Goal: Task Accomplishment & Management: Complete application form

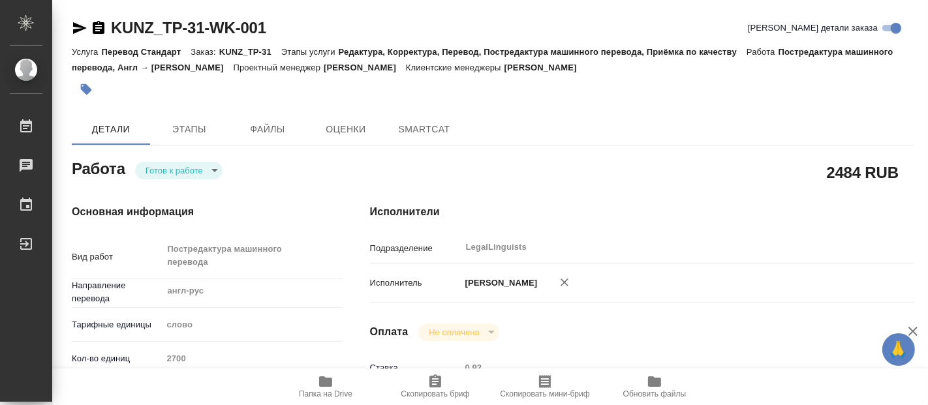
type textarea "x"
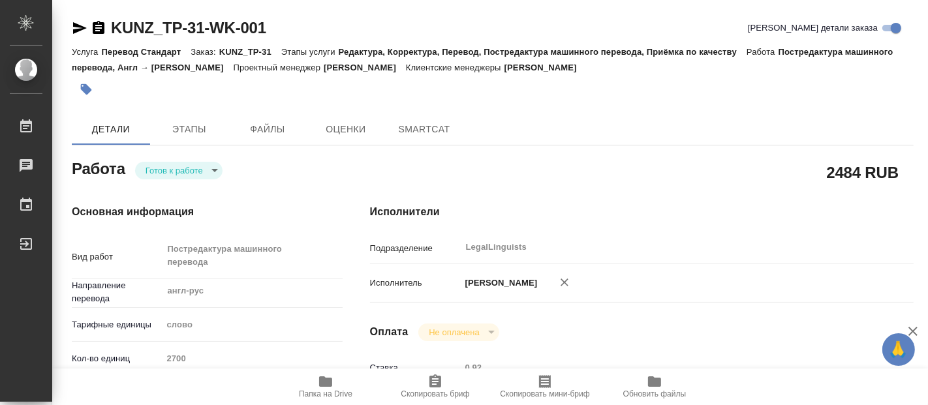
type textarea "x"
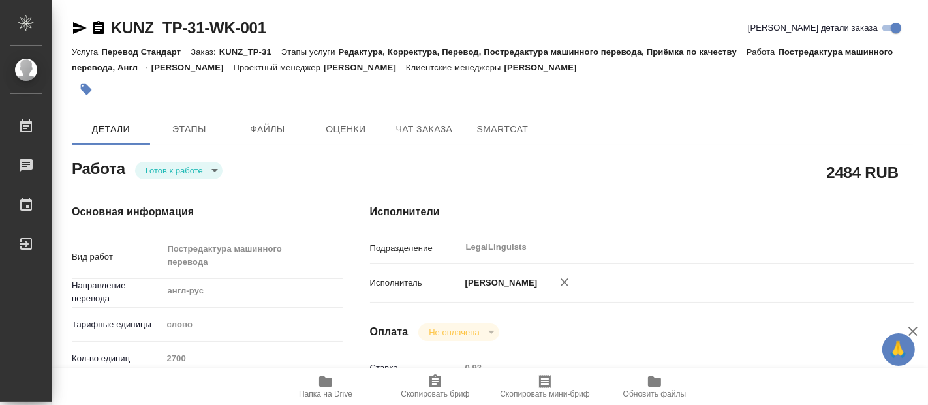
drag, startPoint x: 330, startPoint y: 382, endPoint x: 339, endPoint y: 377, distance: 10.9
click at [330, 382] on icon "button" at bounding box center [325, 382] width 13 height 10
type textarea "x"
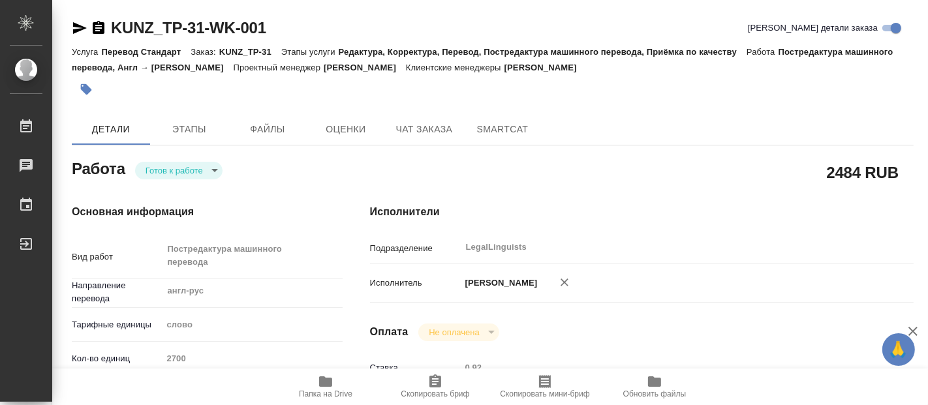
type textarea "x"
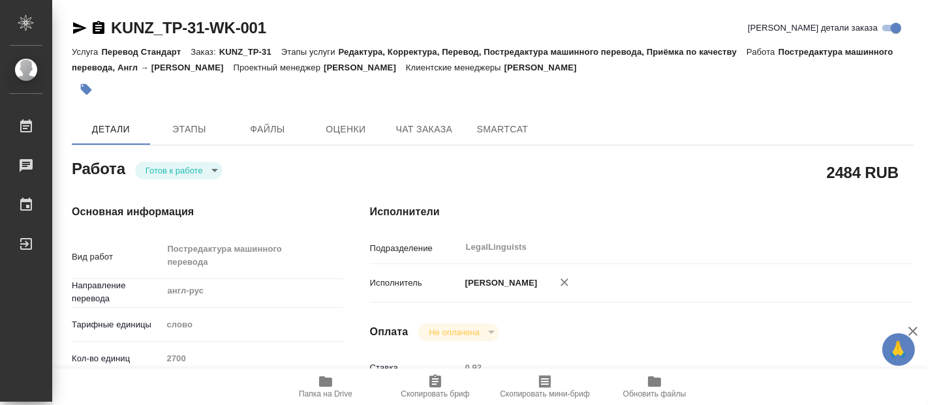
type textarea "x"
click at [196, 170] on body "🙏 .cls-1 fill:#fff; AWATERA Fadeeva Elena Работы 0 Чаты График Выйти KUNZ_TP-31…" at bounding box center [464, 202] width 928 height 405
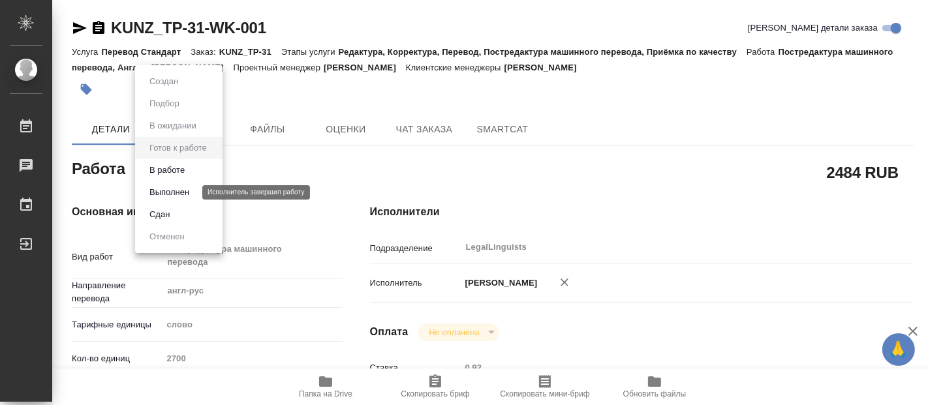
click at [175, 194] on button "Выполнен" at bounding box center [170, 192] width 48 height 14
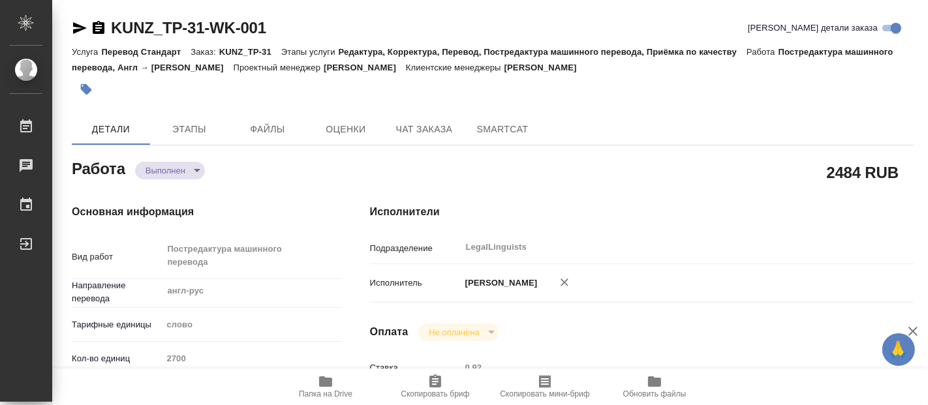
type textarea "x"
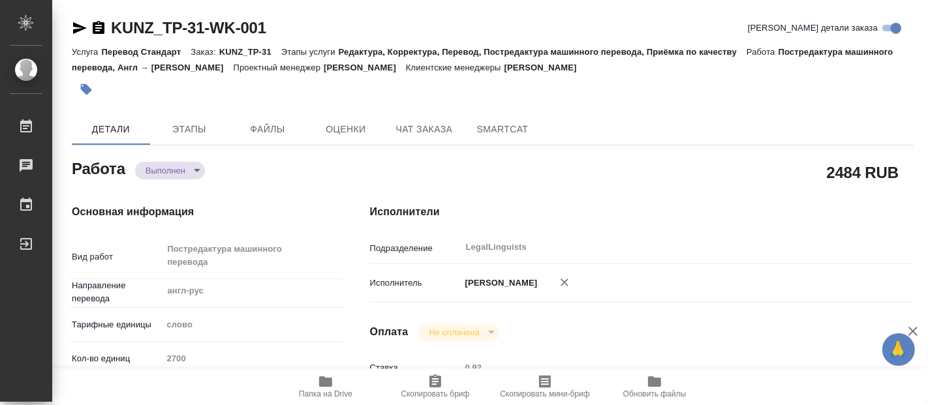
type textarea "x"
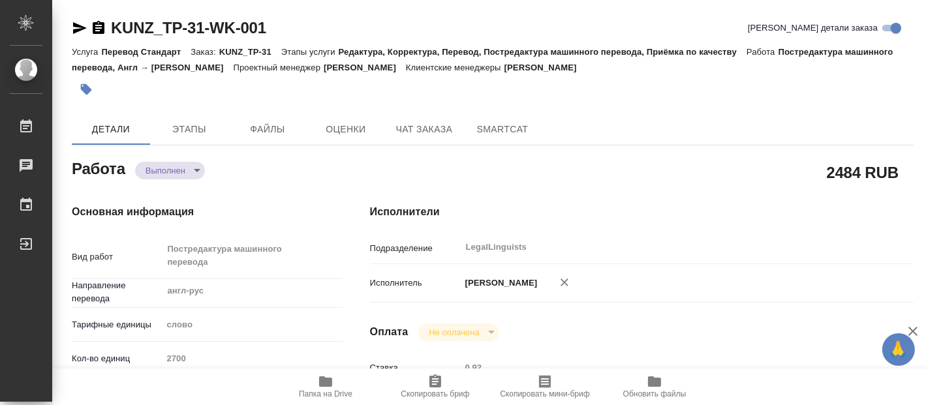
type textarea "x"
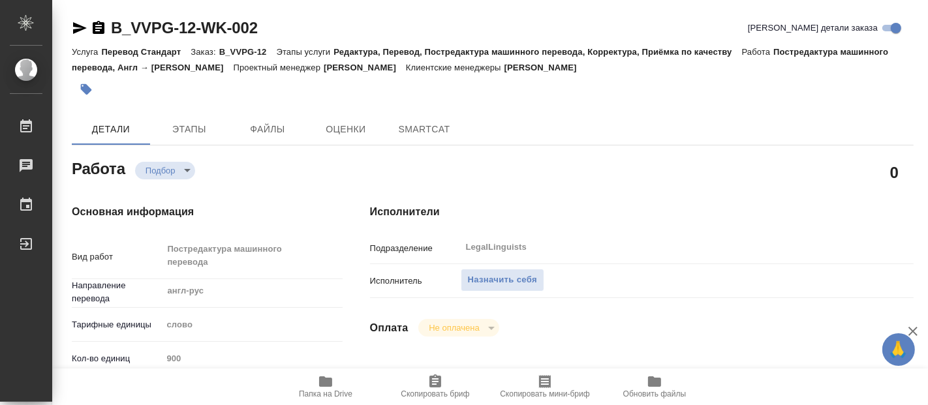
type textarea "x"
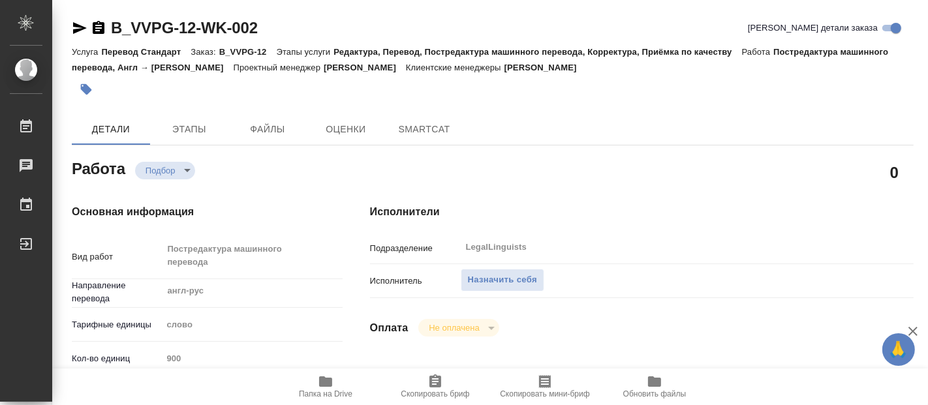
type textarea "x"
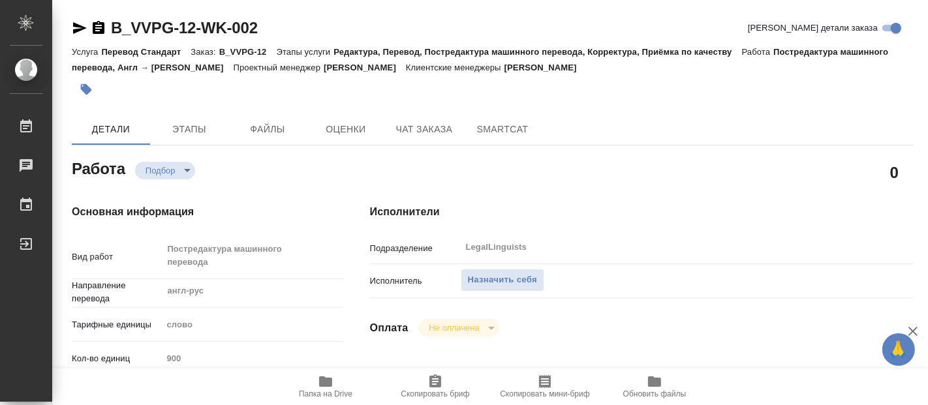
type textarea "x"
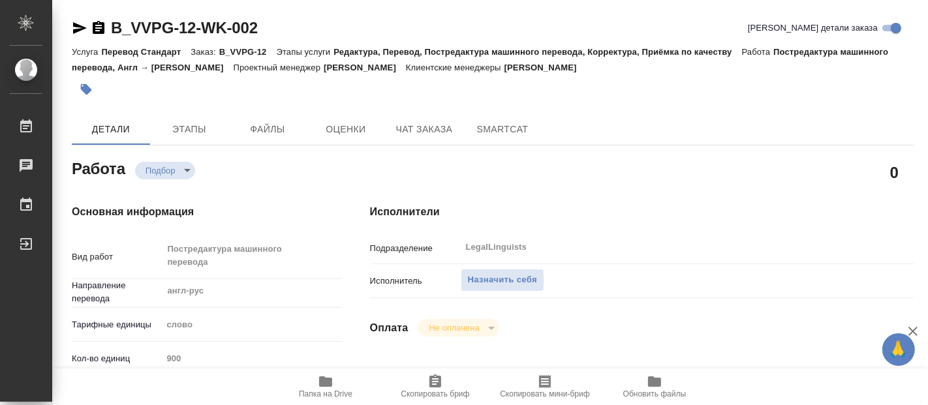
type textarea "x"
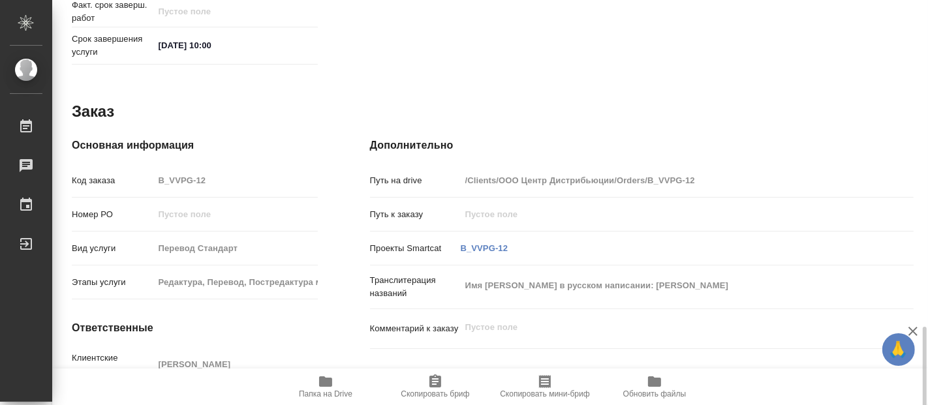
scroll to position [721, 0]
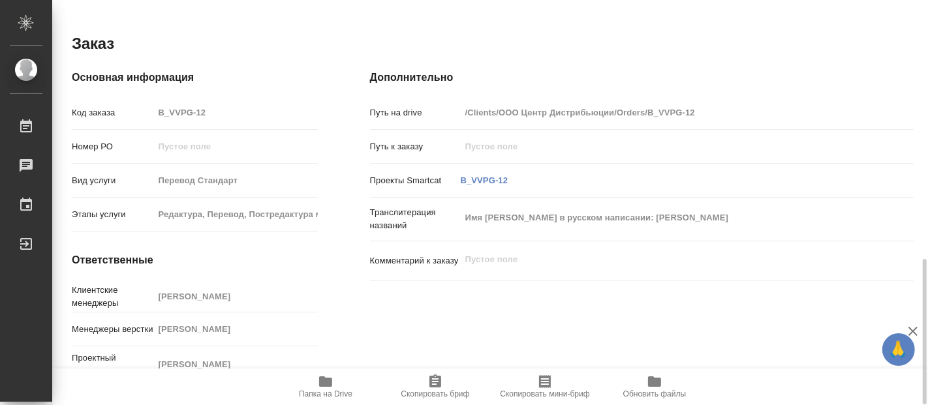
click at [323, 380] on icon "button" at bounding box center [325, 382] width 13 height 10
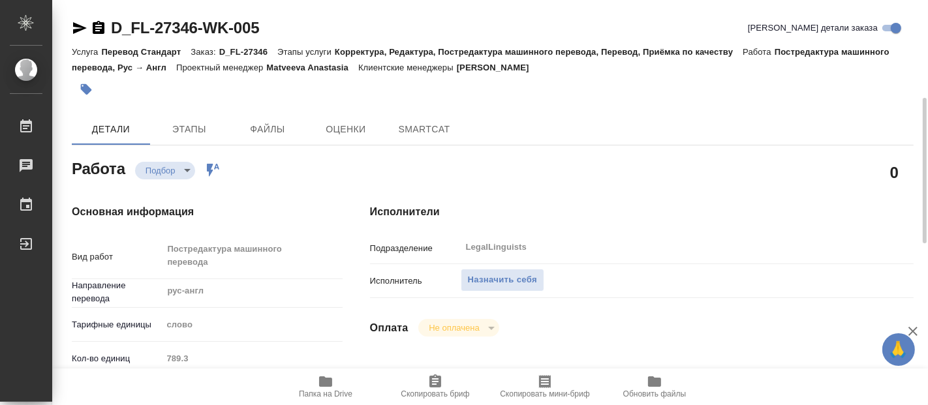
type textarea "x"
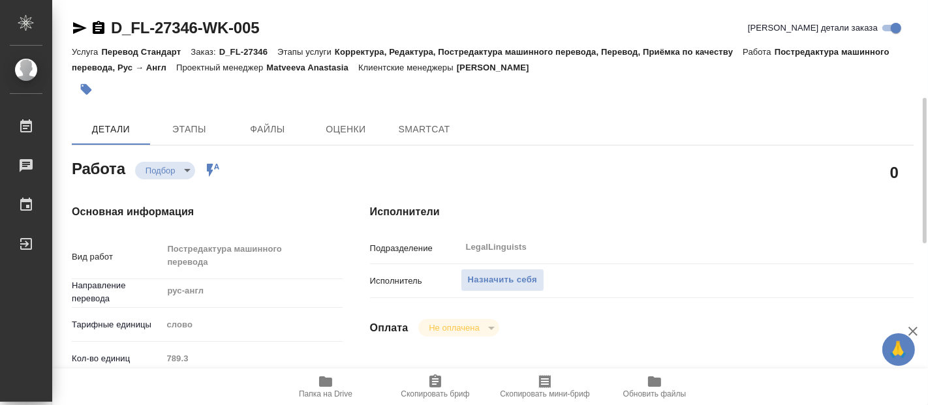
type textarea "x"
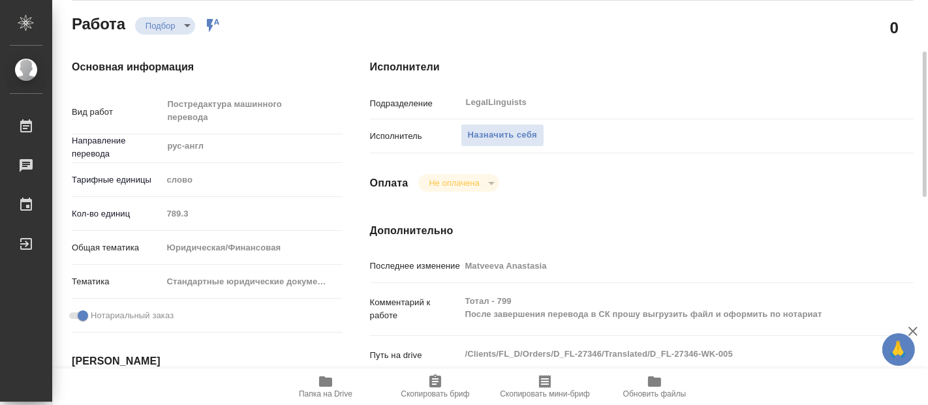
scroll to position [217, 0]
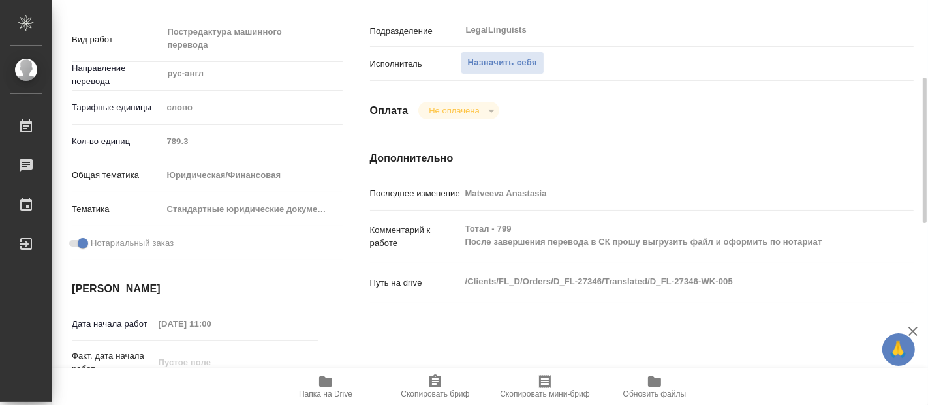
type textarea "x"
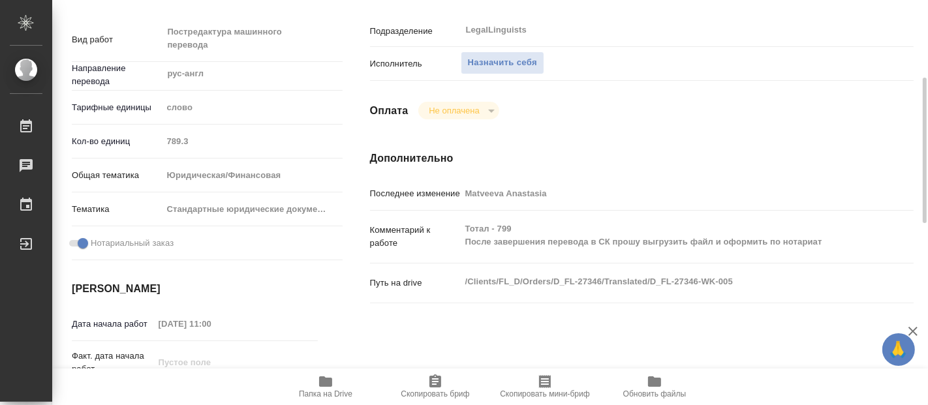
type textarea "x"
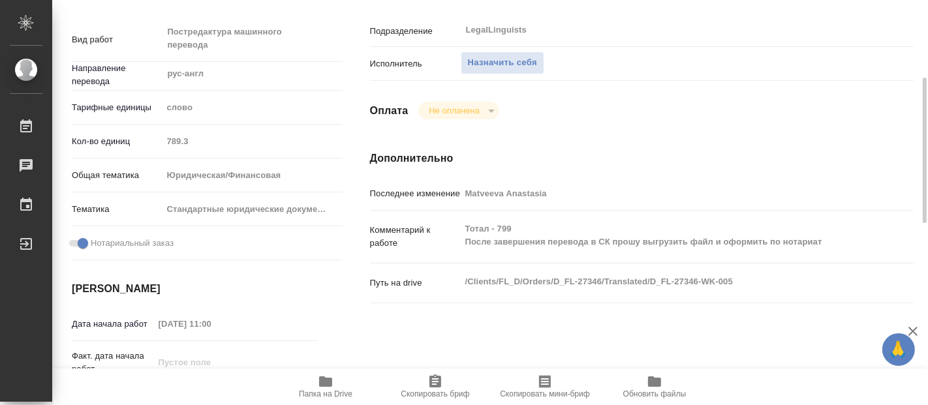
click at [332, 386] on icon "button" at bounding box center [326, 382] width 16 height 16
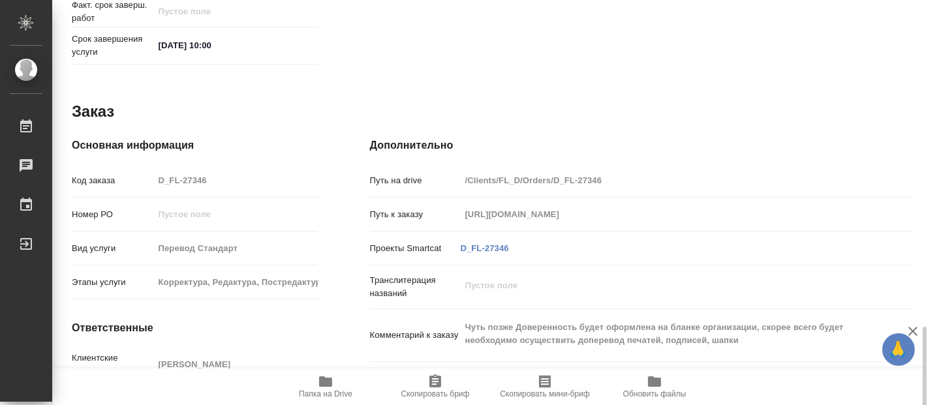
scroll to position [721, 0]
